Goal: Task Accomplishment & Management: Manage account settings

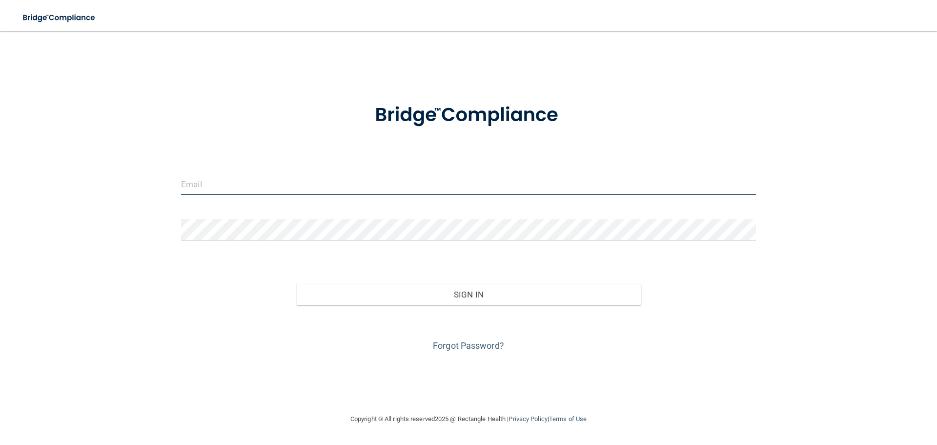
click at [477, 188] on input "email" at bounding box center [468, 184] width 575 height 22
type input "[EMAIL_ADDRESS][DOMAIN_NAME]"
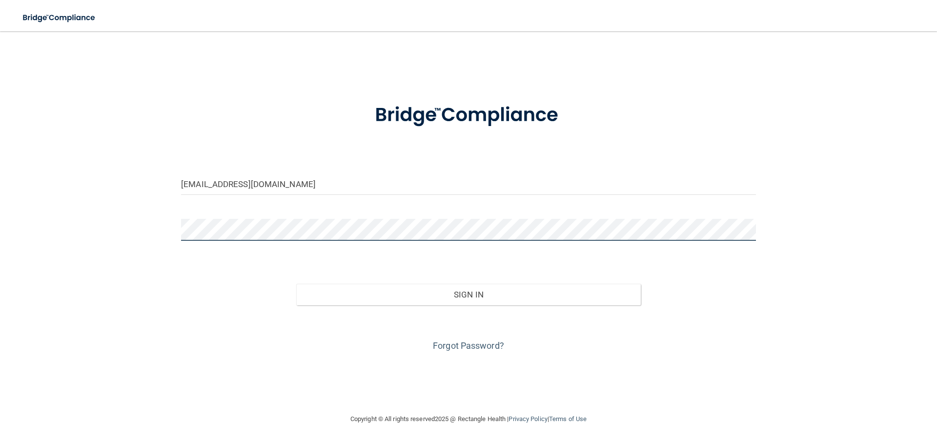
click at [296, 284] on button "Sign In" at bounding box center [468, 294] width 345 height 21
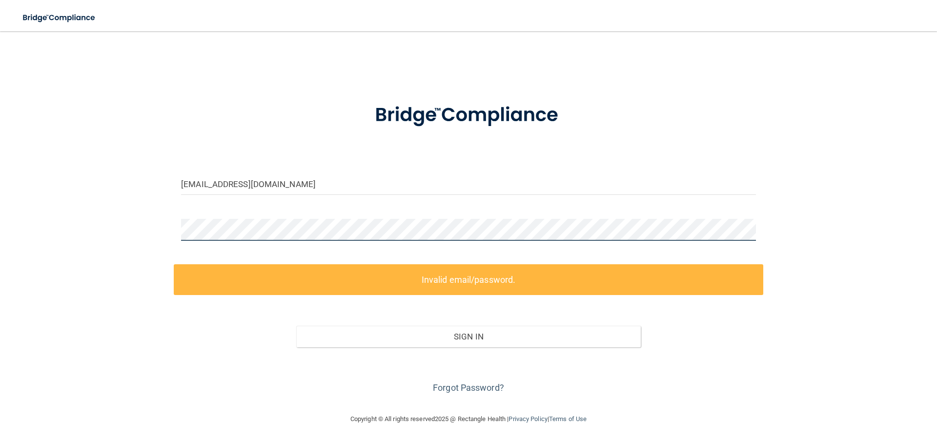
click at [138, 237] on div "[EMAIL_ADDRESS][DOMAIN_NAME] Invalid email/password. You don't have permission …" at bounding box center [469, 222] width 898 height 362
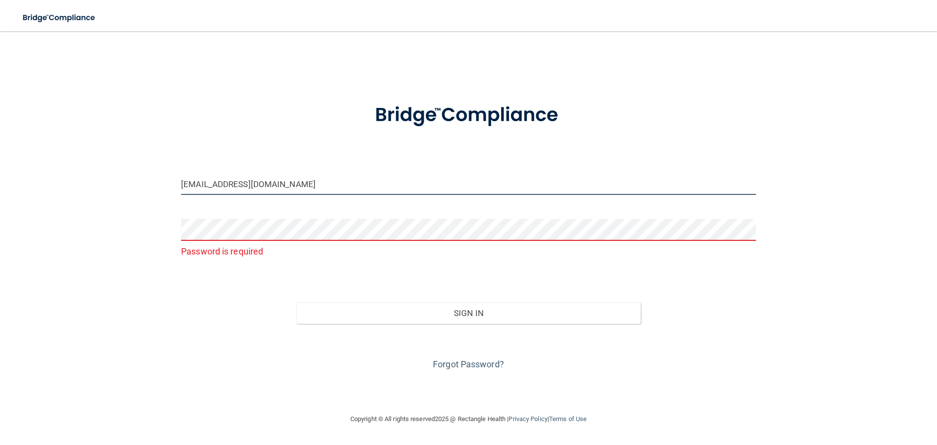
drag, startPoint x: 305, startPoint y: 183, endPoint x: 138, endPoint y: 193, distance: 167.2
click at [138, 193] on div "[EMAIL_ADDRESS][DOMAIN_NAME] Password is required Invalid email/password. You d…" at bounding box center [469, 222] width 898 height 362
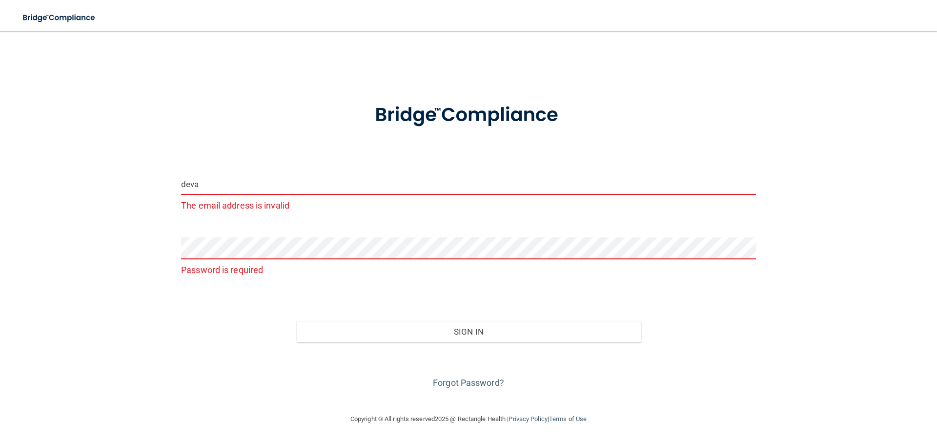
type input "[PERSON_NAME][EMAIL_ADDRESS][DOMAIN_NAME]"
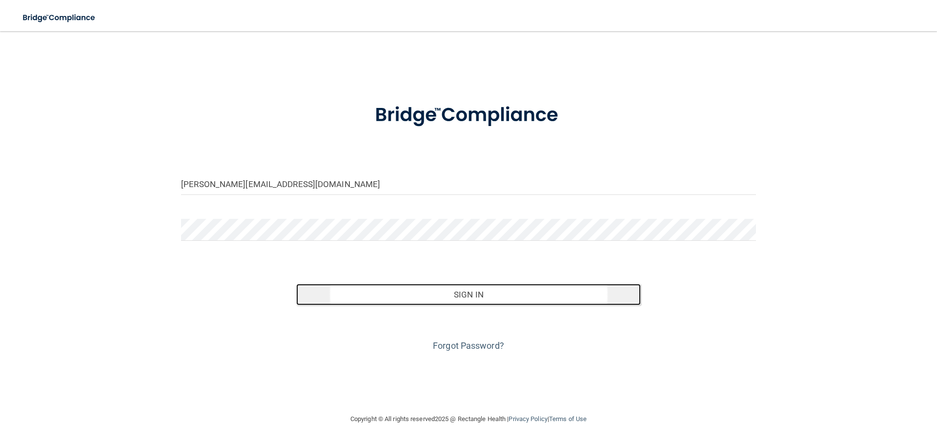
drag, startPoint x: 504, startPoint y: 298, endPoint x: 497, endPoint y: 294, distance: 7.9
click at [502, 297] on button "Sign In" at bounding box center [468, 294] width 345 height 21
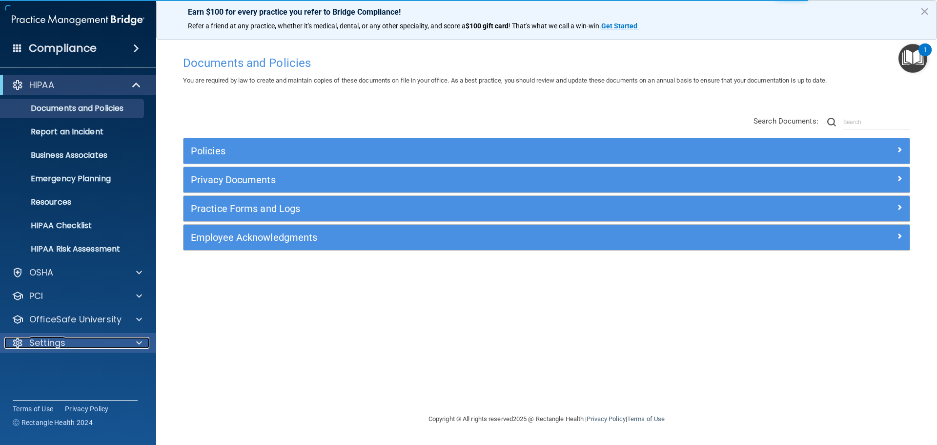
click at [54, 340] on p "Settings" at bounding box center [47, 343] width 36 height 12
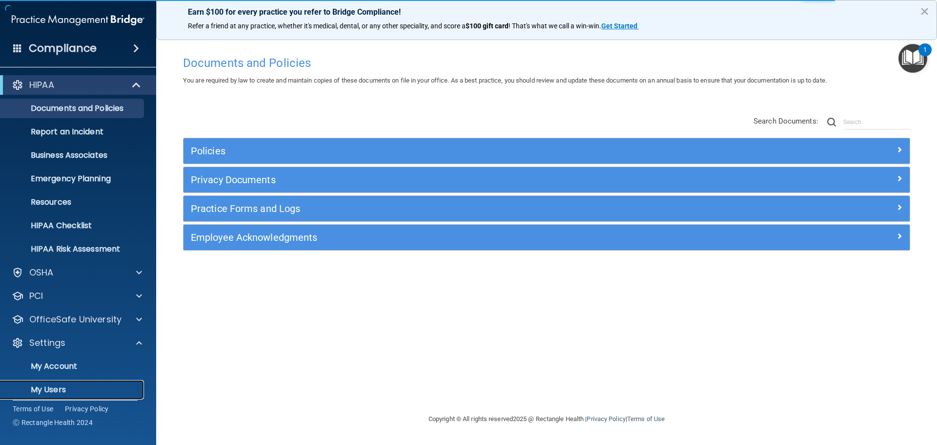
click at [51, 387] on p "My Users" at bounding box center [72, 390] width 133 height 10
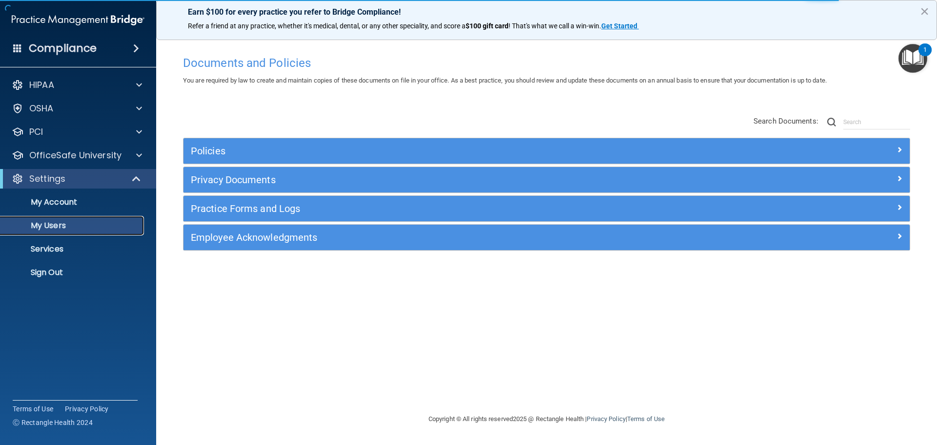
click at [56, 221] on p "My Users" at bounding box center [72, 226] width 133 height 10
select select "20"
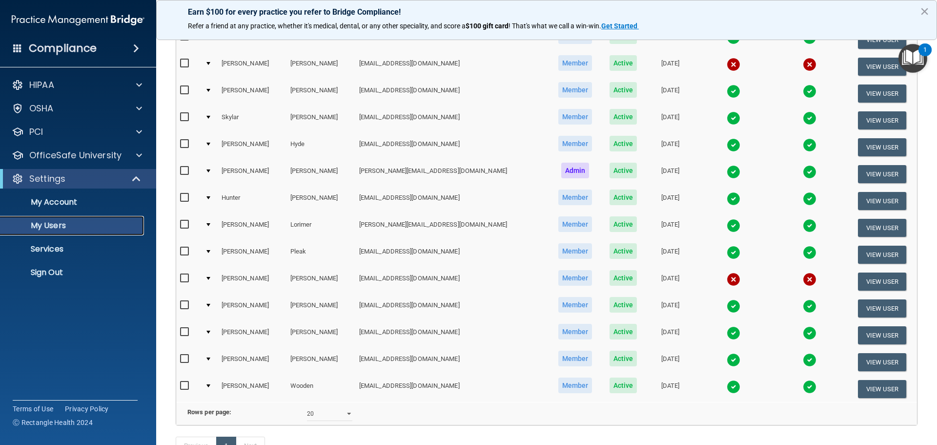
scroll to position [244, 0]
